Goal: Task Accomplishment & Management: Complete application form

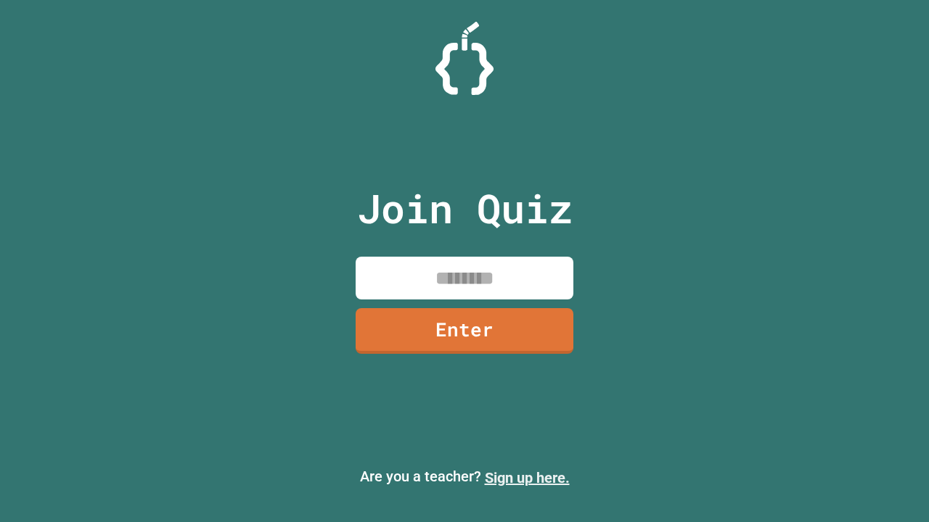
click at [527, 478] on link "Sign up here." at bounding box center [527, 477] width 85 height 17
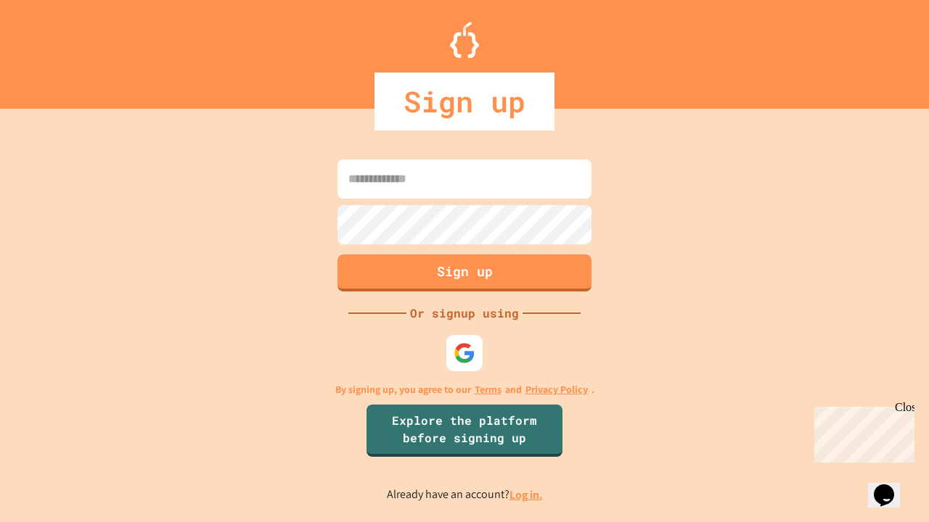
click at [527, 495] on link "Log in." at bounding box center [525, 495] width 33 height 15
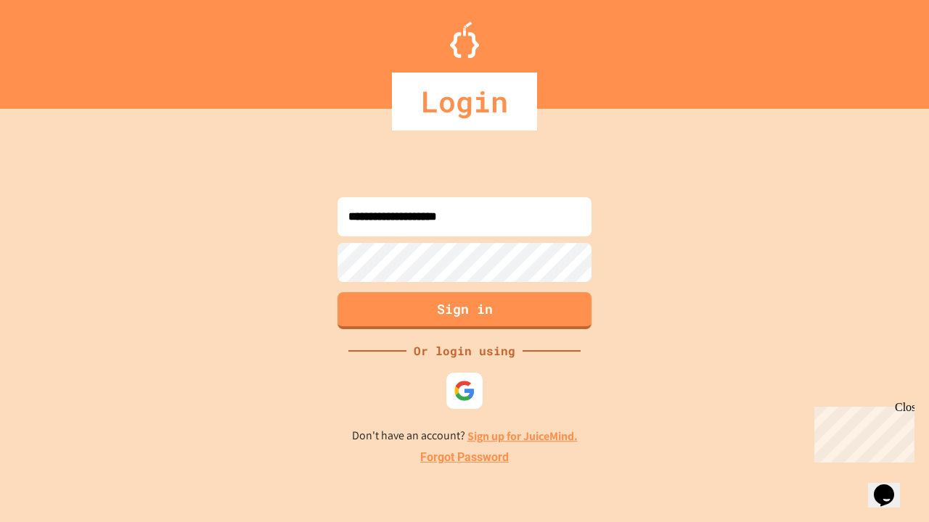
type input "**********"
